Goal: Transaction & Acquisition: Purchase product/service

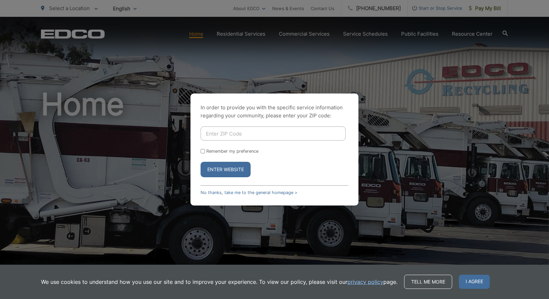
click at [248, 132] on input "Enter ZIP Code" at bounding box center [273, 133] width 145 height 14
type input "92064"
click at [233, 168] on button "Enter Website" at bounding box center [226, 169] width 50 height 15
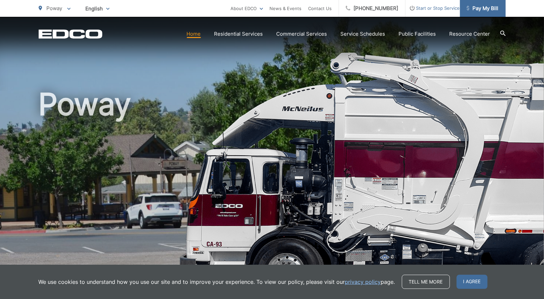
click at [476, 8] on span "Pay My Bill" at bounding box center [482, 8] width 32 height 8
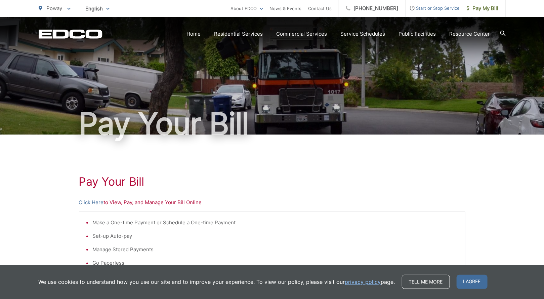
click at [127, 203] on p "Click Here to View, Pay, and Manage Your Bill Online" at bounding box center [272, 202] width 386 height 8
click at [95, 202] on link "Click Here" at bounding box center [91, 202] width 25 height 8
